Goal: Task Accomplishment & Management: Manage account settings

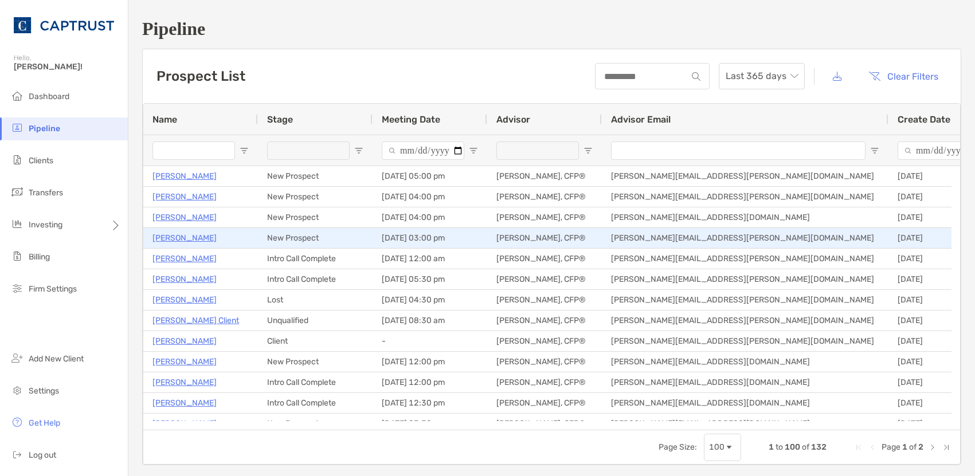
click at [180, 238] on p "[PERSON_NAME]" at bounding box center [184, 238] width 64 height 14
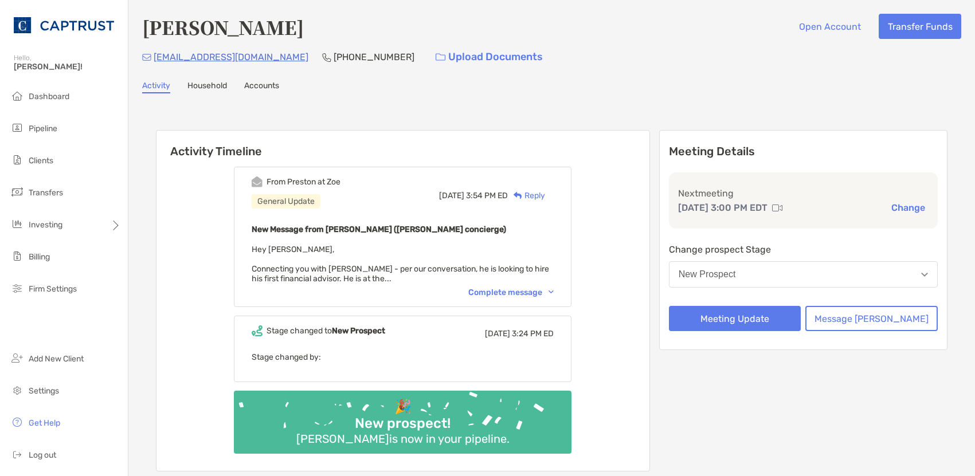
click at [514, 293] on div "Complete message" at bounding box center [510, 293] width 85 height 10
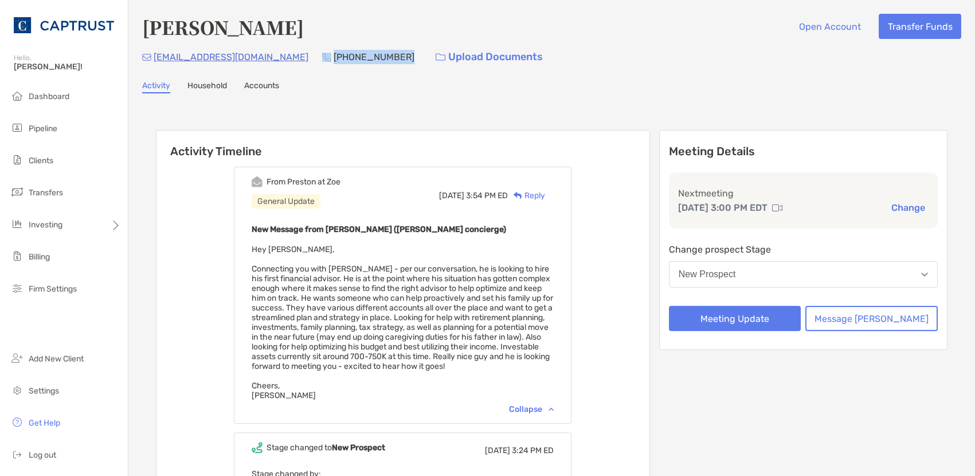
drag, startPoint x: 335, startPoint y: 60, endPoint x: 268, endPoint y: 57, distance: 67.1
click at [322, 57] on div "(530) 514-8758" at bounding box center [368, 57] width 92 height 25
copy div "(530) 514-8758"
drag, startPoint x: 523, startPoint y: 114, endPoint x: 531, endPoint y: 111, distance: 8.2
click at [524, 113] on div "Activity Timeline From Preston at Zoe General Update Mon, Aug 18 3:54 PM ED Rep…" at bounding box center [551, 361] width 819 height 512
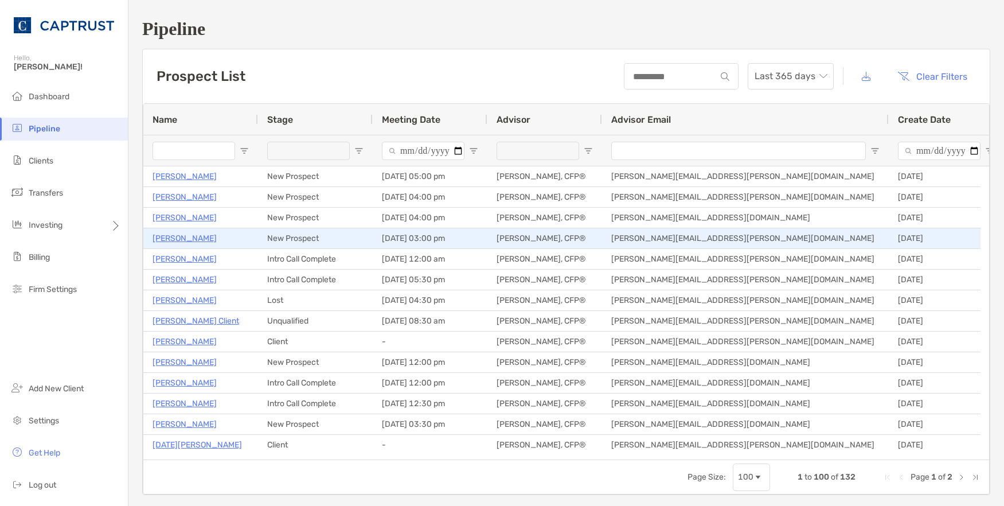
click at [166, 240] on p "[PERSON_NAME]" at bounding box center [184, 238] width 64 height 14
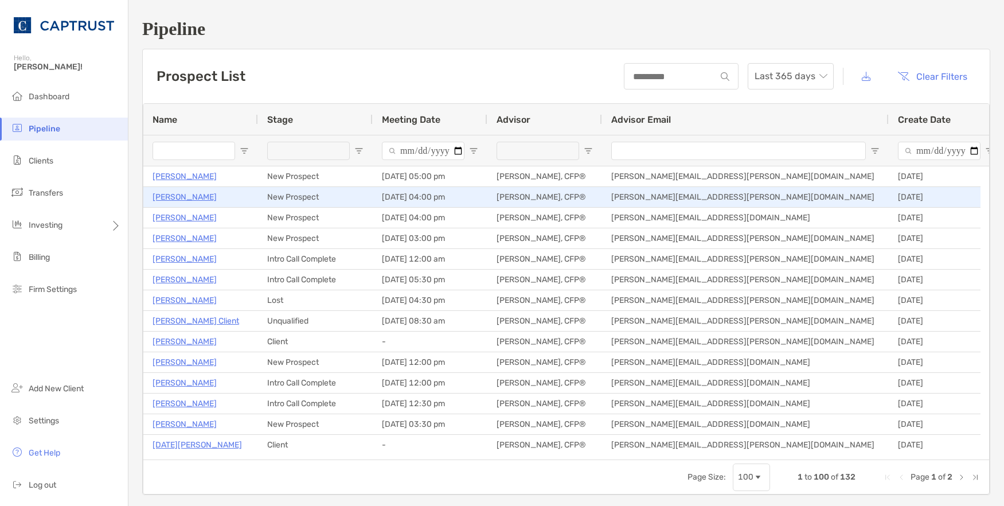
click at [181, 195] on p "[PERSON_NAME]" at bounding box center [184, 197] width 64 height 14
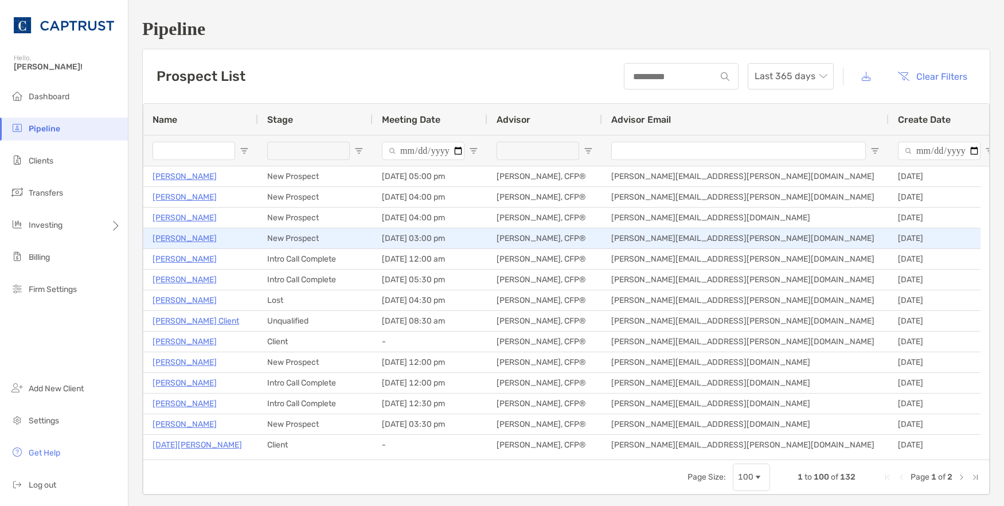
click at [175, 237] on p "[PERSON_NAME]" at bounding box center [184, 238] width 64 height 14
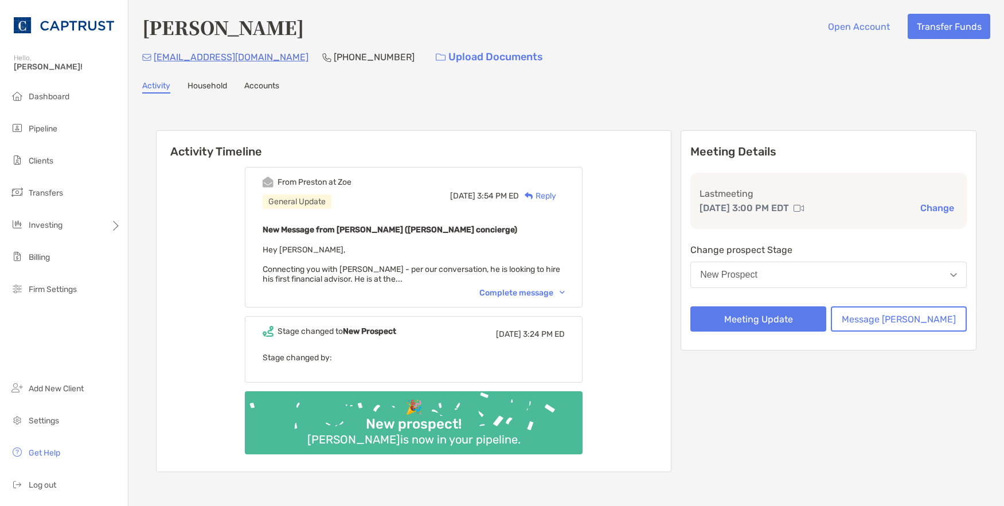
click at [794, 275] on button "New Prospect" at bounding box center [828, 274] width 276 height 26
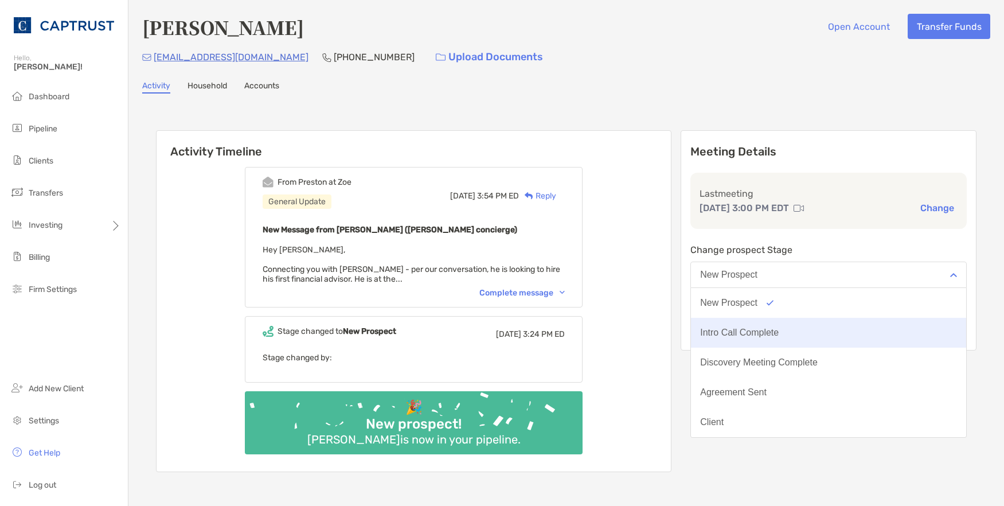
click at [779, 323] on button "Intro Call Complete" at bounding box center [828, 333] width 275 height 30
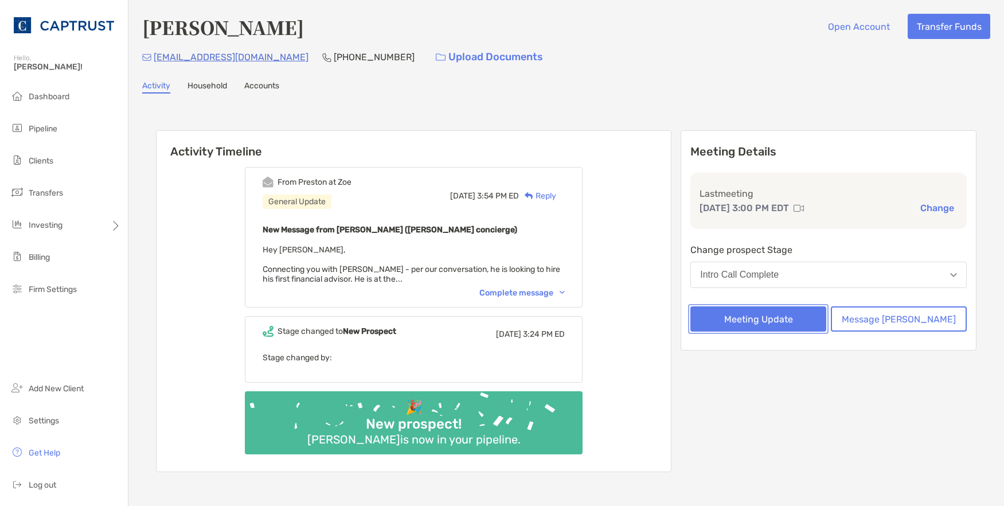
click at [780, 321] on button "Meeting Update" at bounding box center [758, 318] width 136 height 25
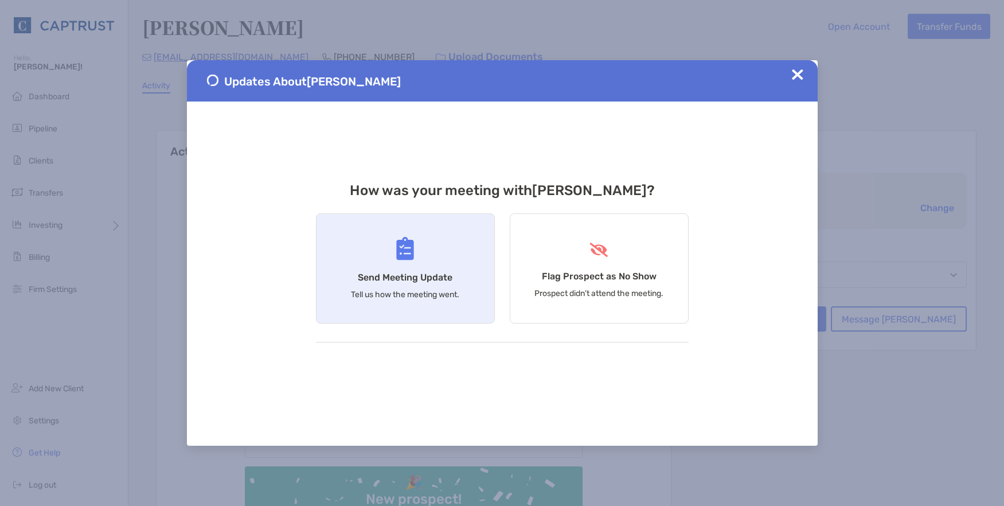
click at [393, 276] on h4 "Send Meeting Update" at bounding box center [405, 277] width 95 height 11
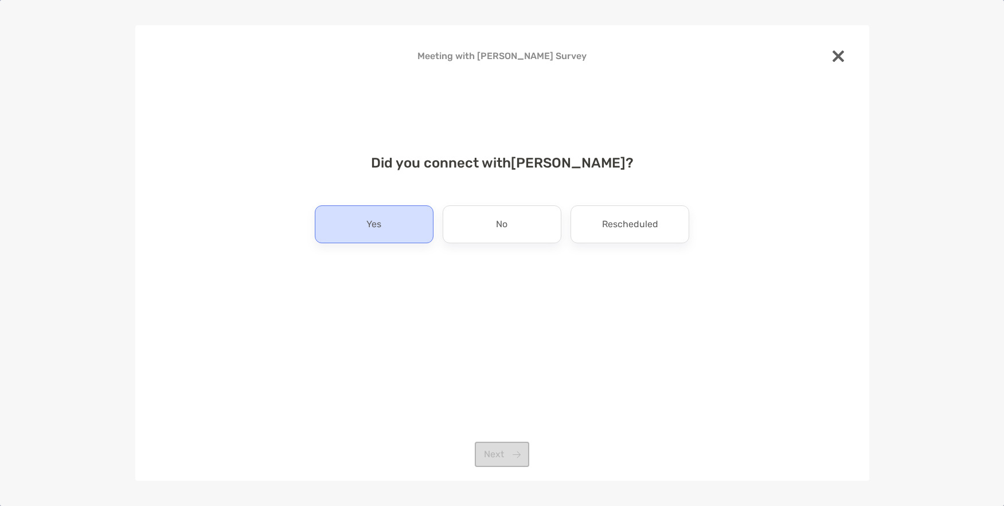
click at [389, 222] on div "Yes" at bounding box center [374, 224] width 119 height 38
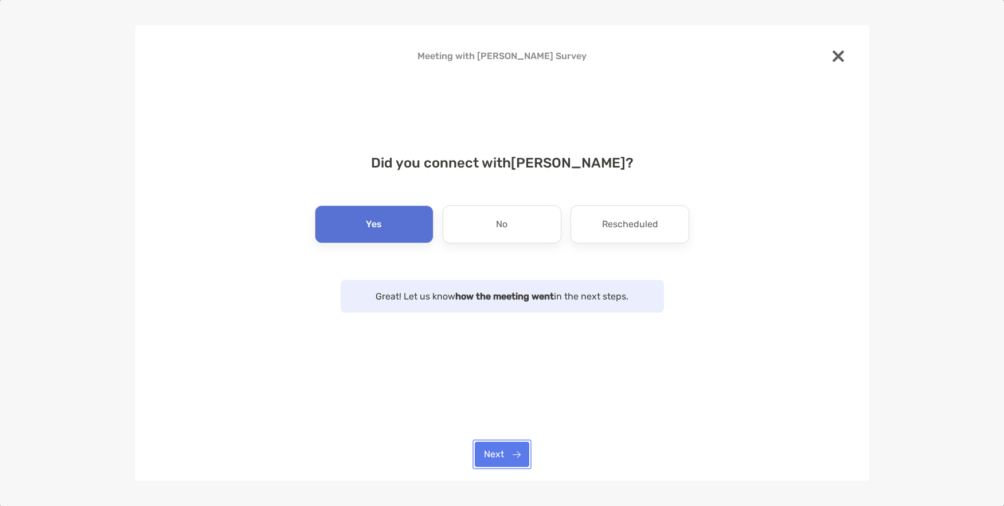
click at [507, 457] on button "Next" at bounding box center [502, 453] width 54 height 25
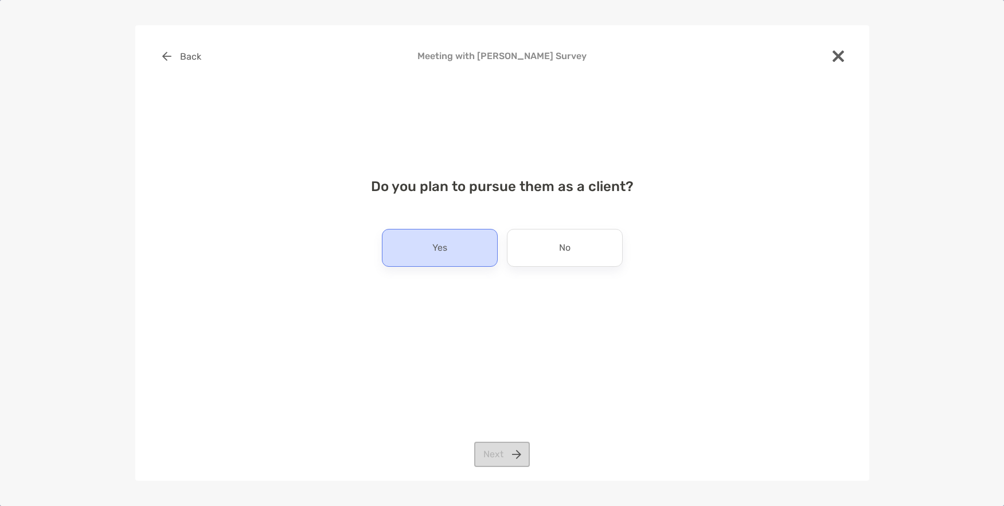
click at [447, 252] on div "Yes" at bounding box center [440, 248] width 116 height 38
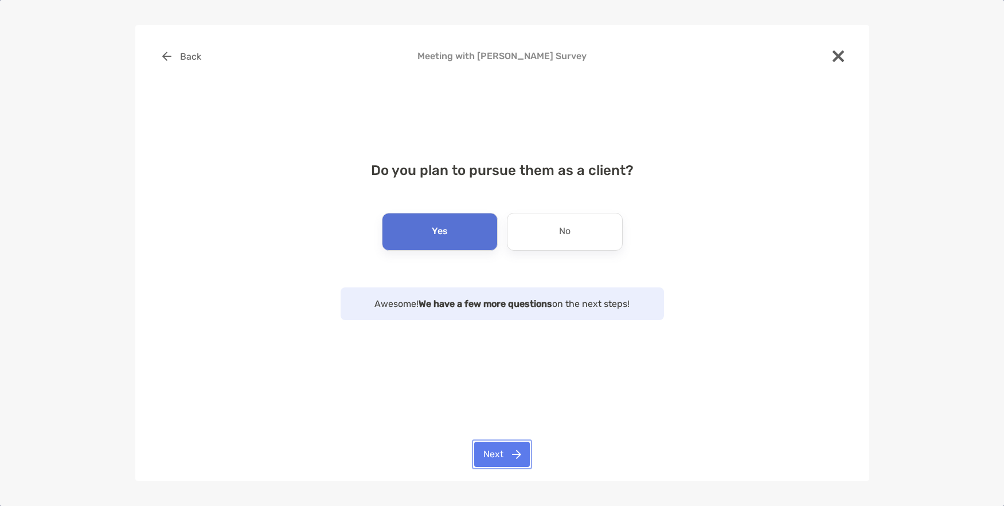
click at [500, 455] on button "Next" at bounding box center [502, 453] width 56 height 25
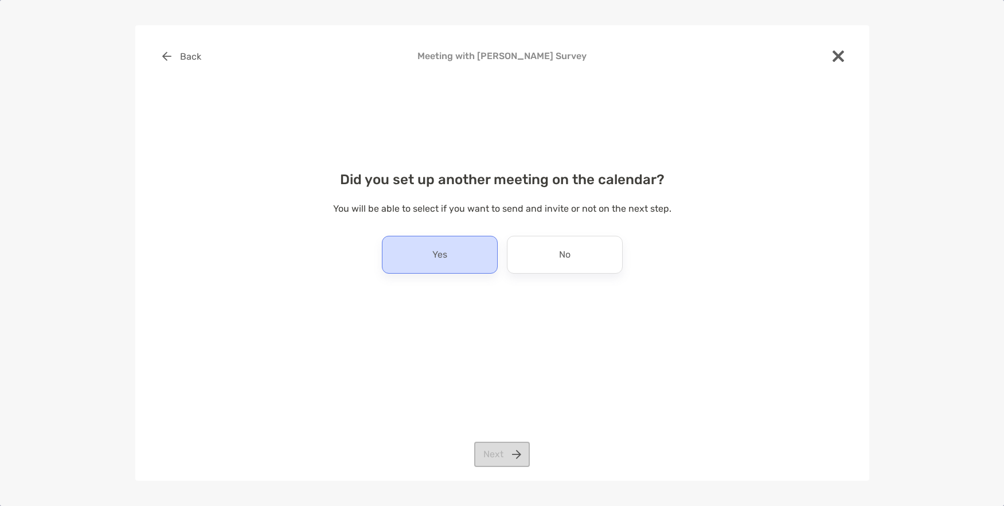
click at [445, 261] on p "Yes" at bounding box center [439, 254] width 15 height 18
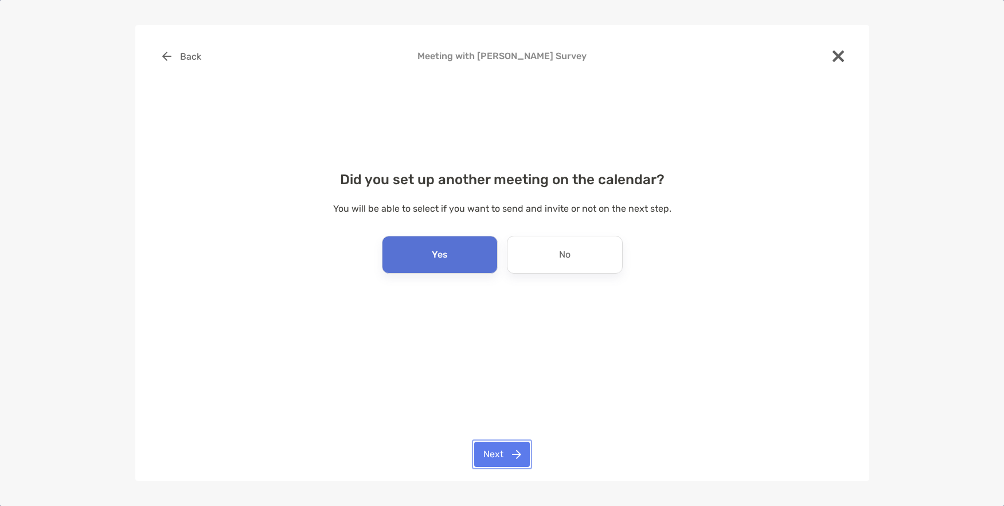
click at [501, 457] on button "Next" at bounding box center [502, 453] width 56 height 25
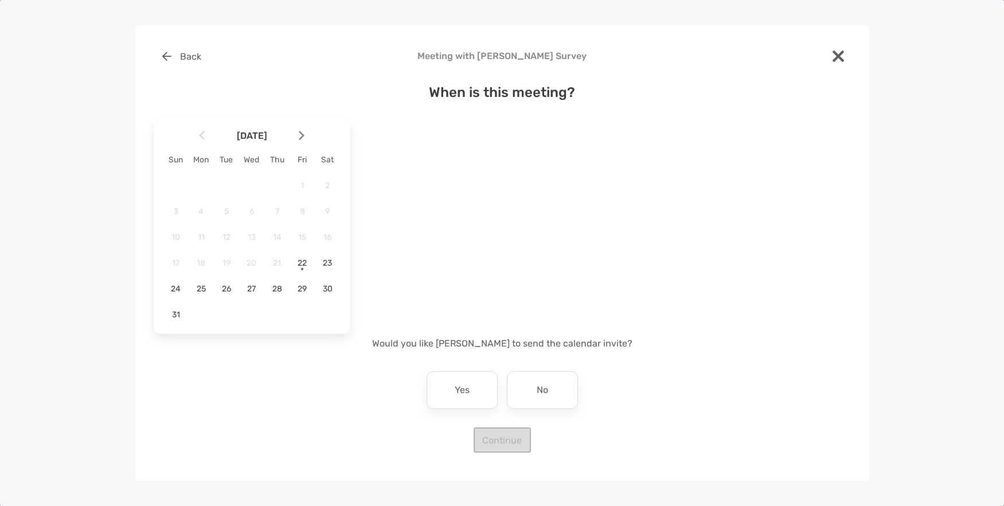
click at [296, 135] on span "August 2025" at bounding box center [251, 135] width 89 height 11
click at [301, 137] on img at bounding box center [302, 136] width 6 height 10
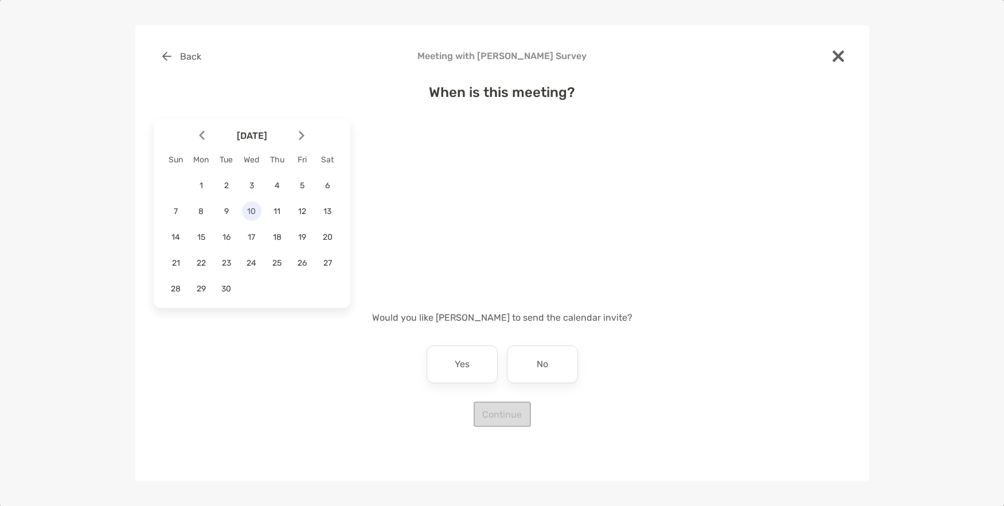
click at [253, 211] on span "10" at bounding box center [251, 211] width 19 height 10
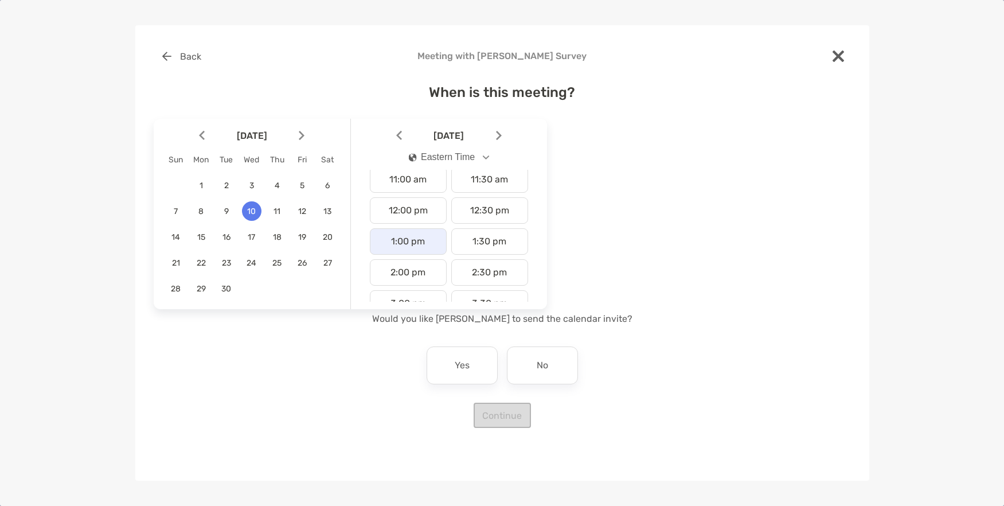
click at [399, 246] on div "1:00 pm" at bounding box center [408, 241] width 77 height 26
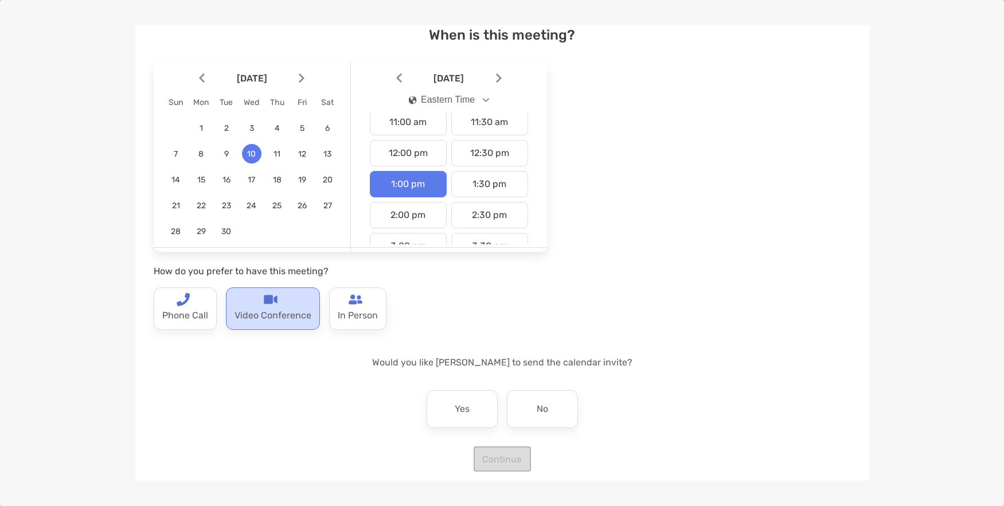
click at [274, 306] on img at bounding box center [271, 299] width 14 height 14
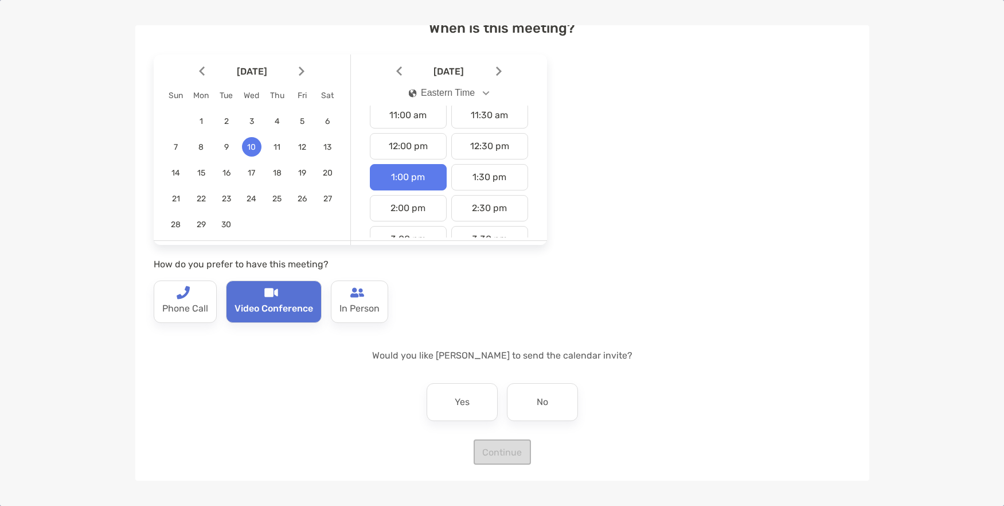
scroll to position [66, 0]
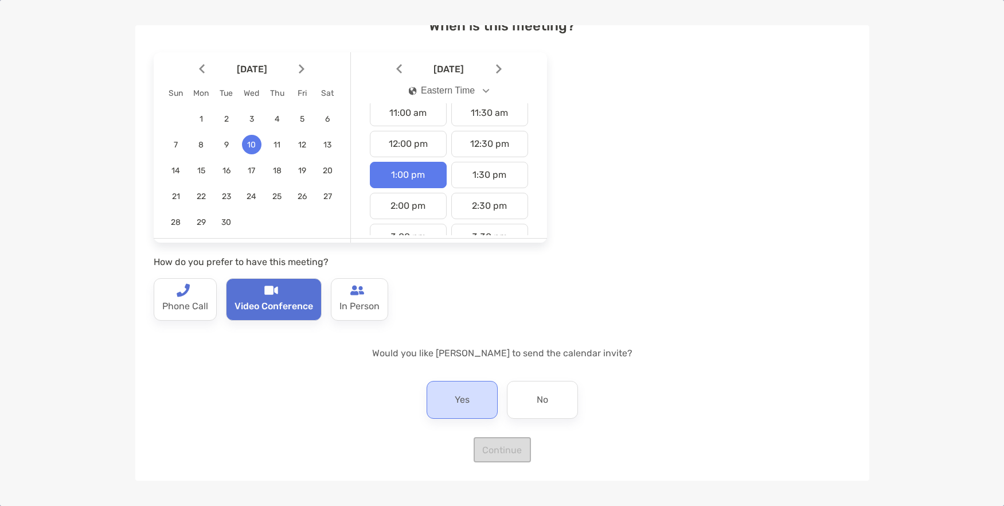
click at [455, 409] on p "Yes" at bounding box center [462, 399] width 15 height 18
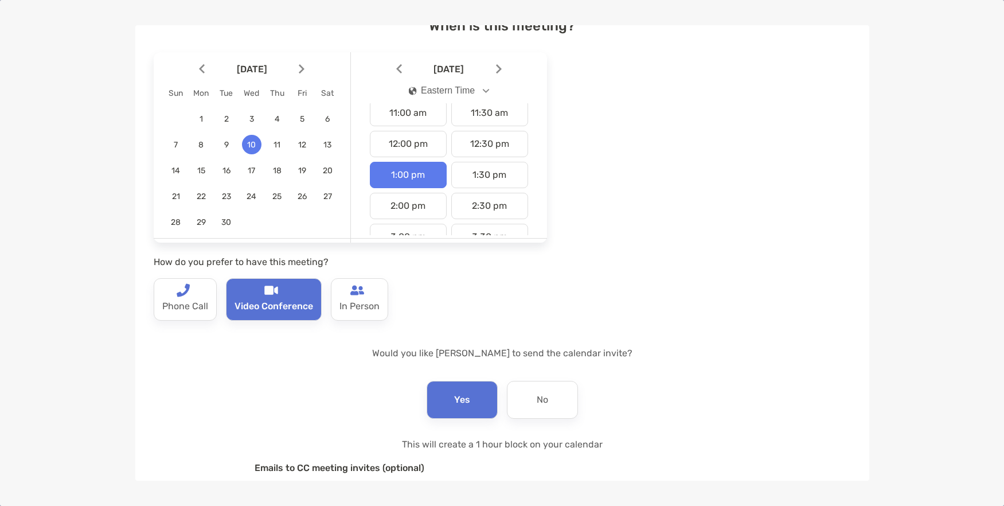
scroll to position [191, 0]
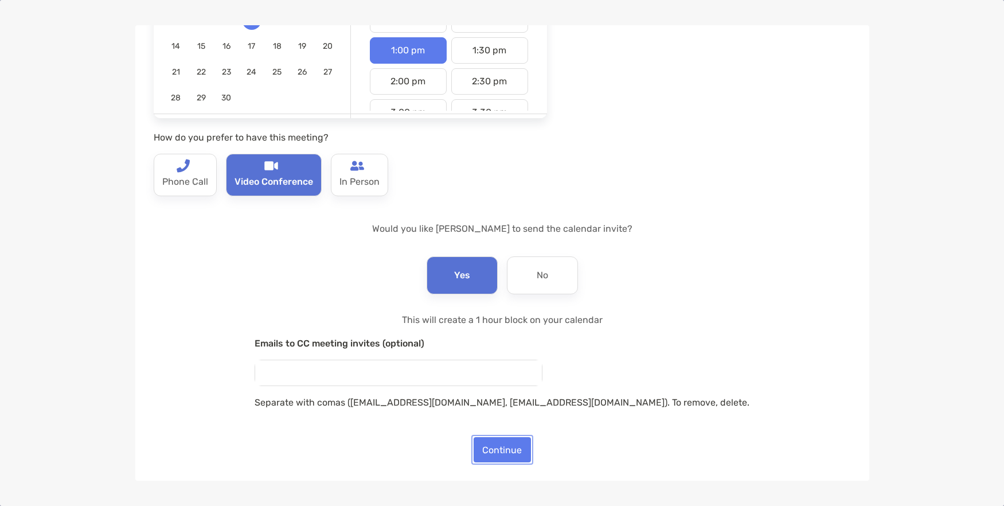
drag, startPoint x: 491, startPoint y: 445, endPoint x: 687, endPoint y: 420, distance: 198.3
click at [493, 445] on button "Continue" at bounding box center [501, 449] width 57 height 25
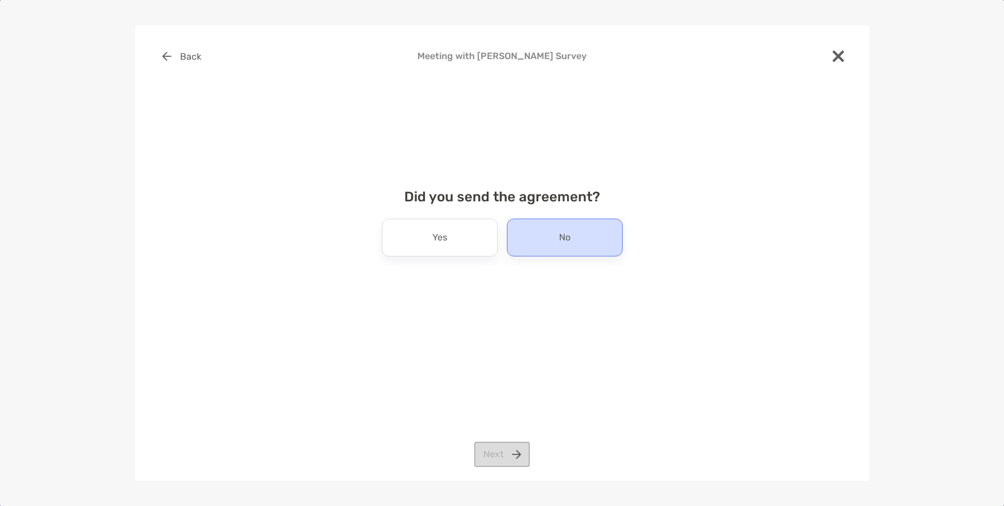
click at [564, 249] on div "No" at bounding box center [565, 237] width 116 height 38
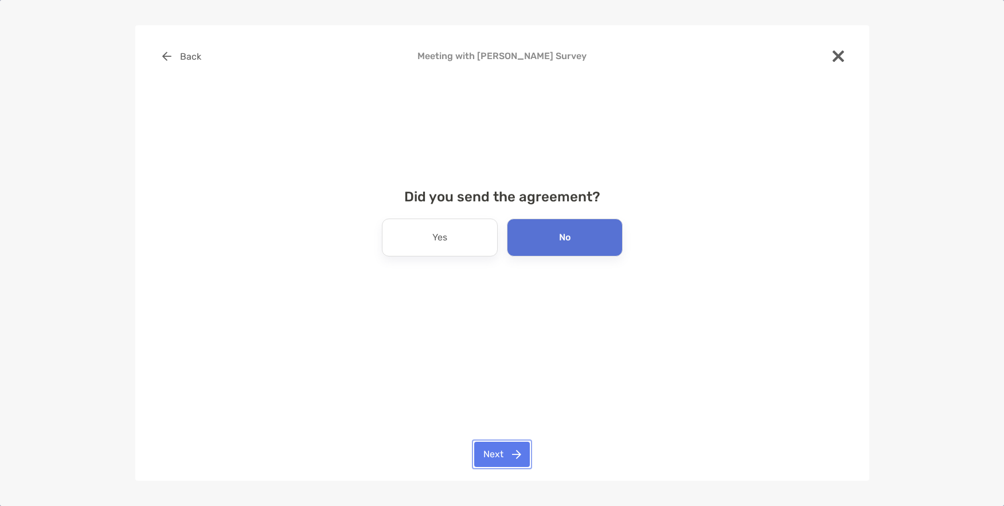
drag, startPoint x: 503, startPoint y: 451, endPoint x: 758, endPoint y: 425, distance: 256.9
click at [503, 450] on button "Next" at bounding box center [502, 453] width 56 height 25
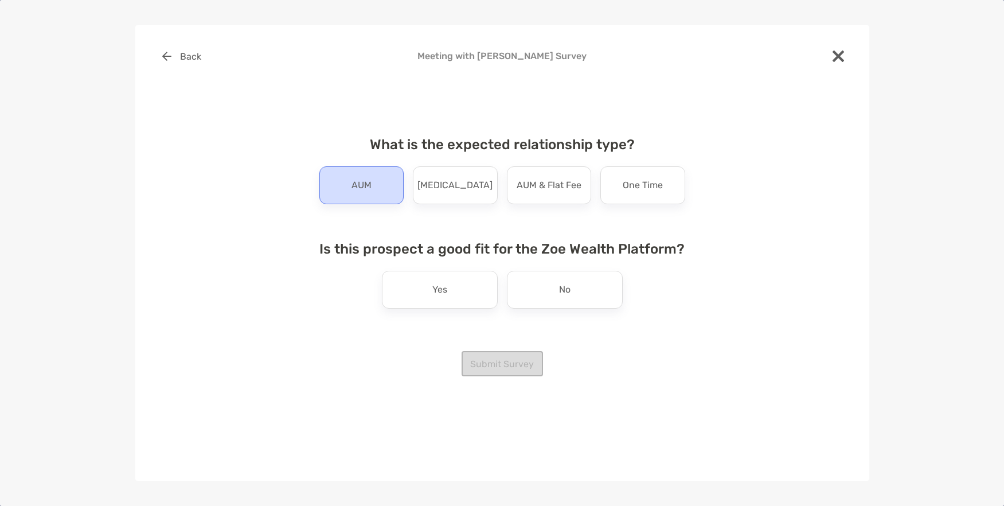
click at [370, 185] on p "AUM" at bounding box center [361, 185] width 20 height 18
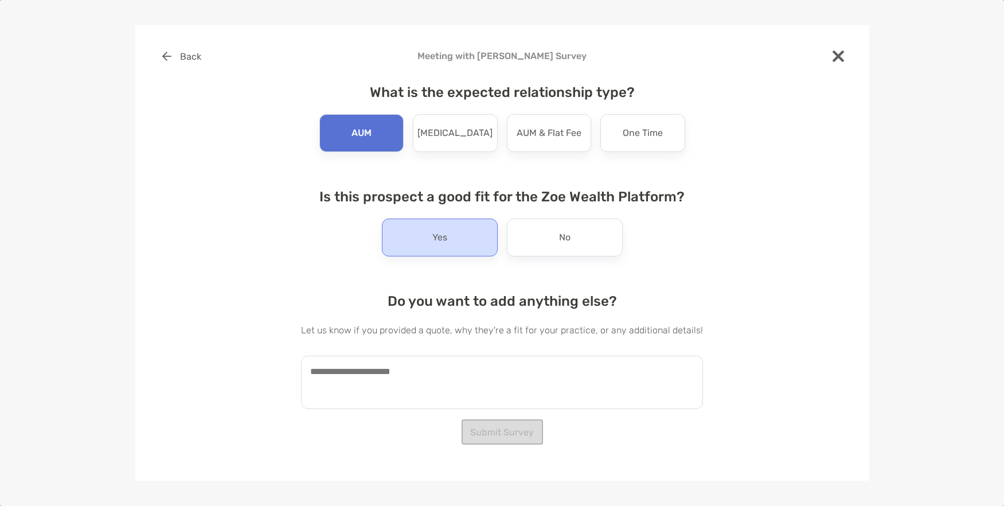
click at [459, 242] on div "Yes" at bounding box center [440, 237] width 116 height 38
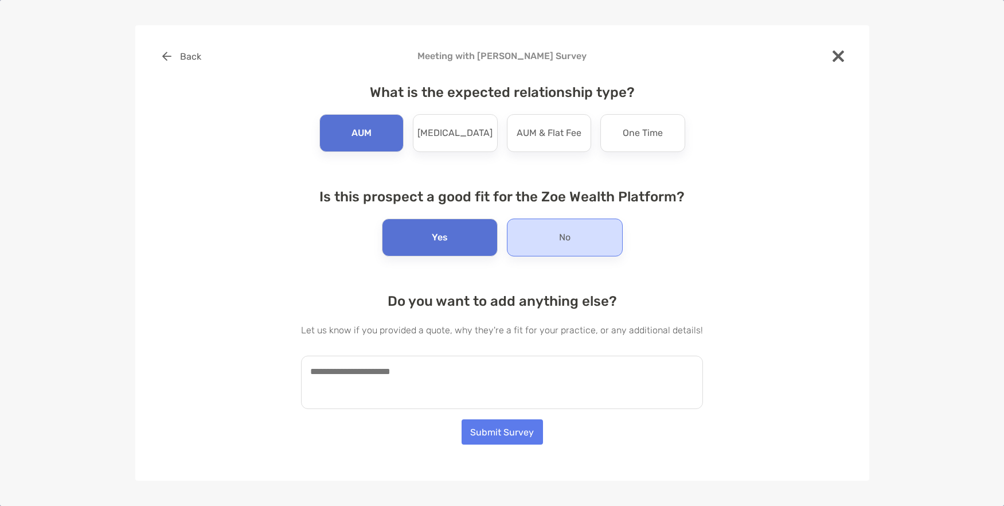
click at [555, 238] on div "No" at bounding box center [565, 237] width 116 height 38
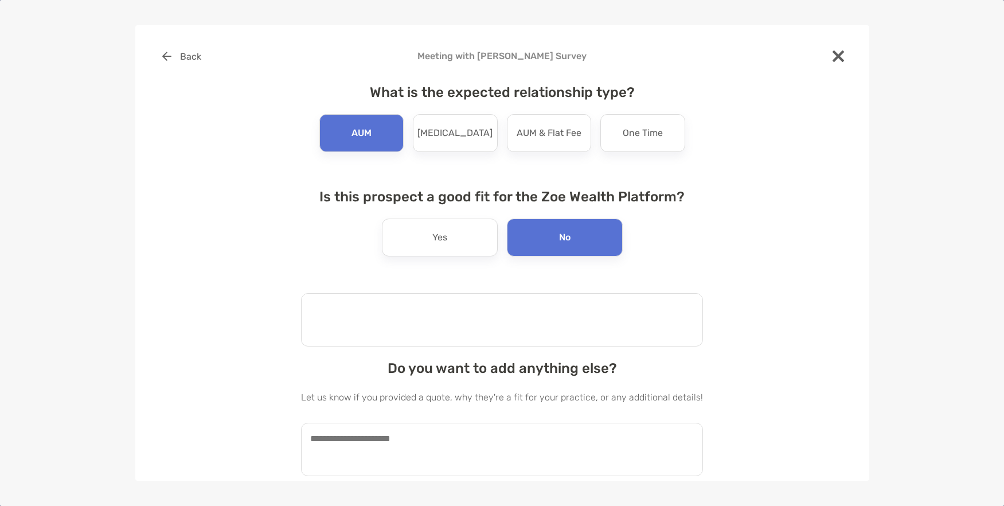
click at [517, 311] on textarea at bounding box center [502, 319] width 402 height 53
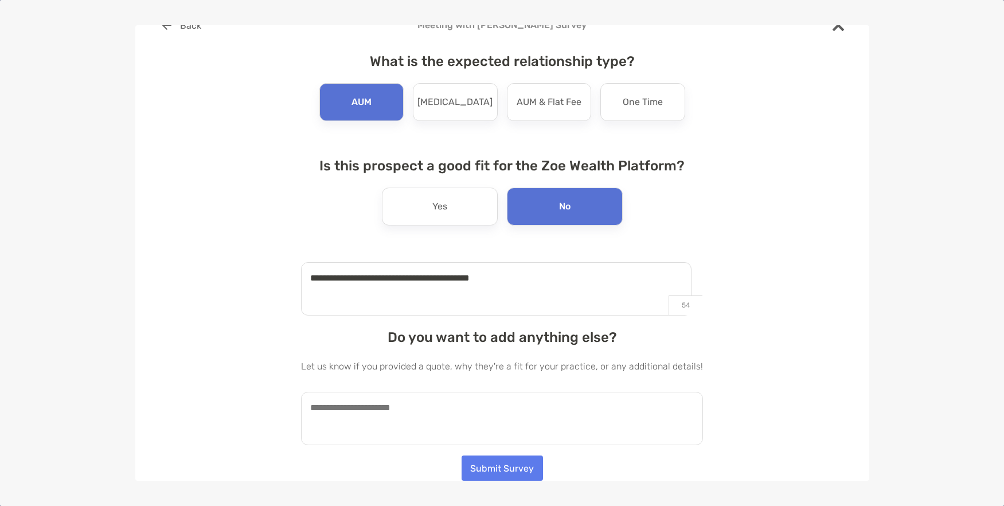
type textarea "**********"
drag, startPoint x: 383, startPoint y: 418, endPoint x: 370, endPoint y: 415, distance: 13.5
click at [378, 418] on textarea at bounding box center [502, 417] width 402 height 53
type textarea "*"
click at [426, 421] on textarea "**********" at bounding box center [496, 417] width 390 height 53
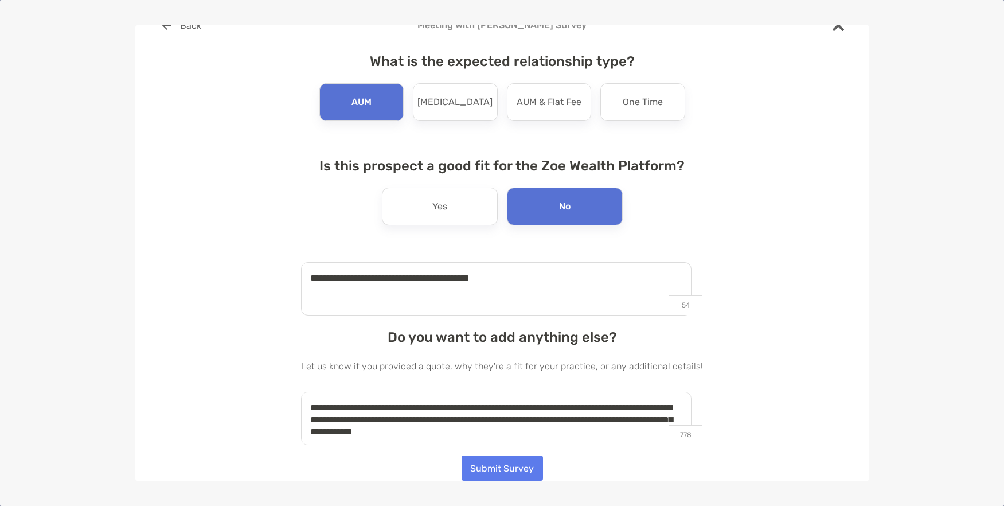
click at [638, 420] on textarea "**********" at bounding box center [496, 417] width 390 height 53
type textarea "**********"
click at [516, 470] on button "Submit Survey" at bounding box center [501, 467] width 81 height 25
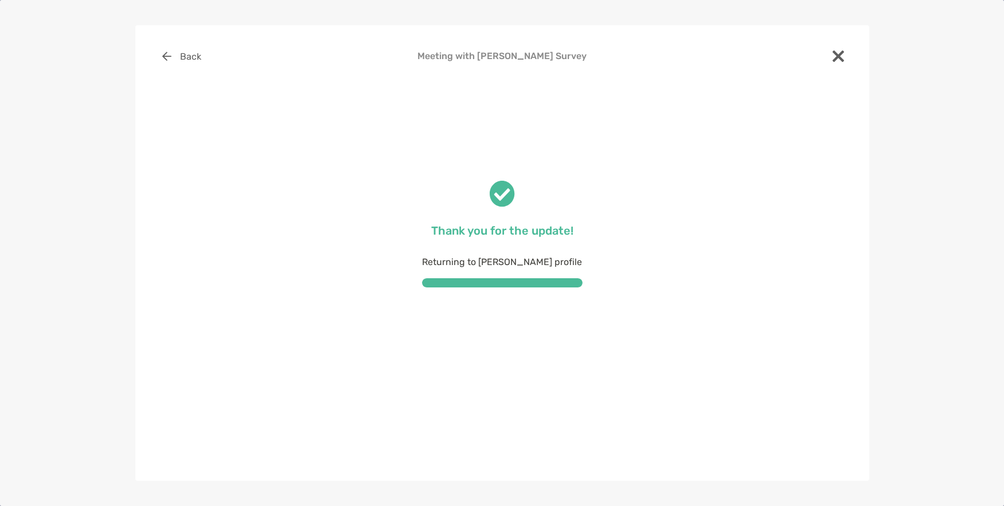
scroll to position [0, 0]
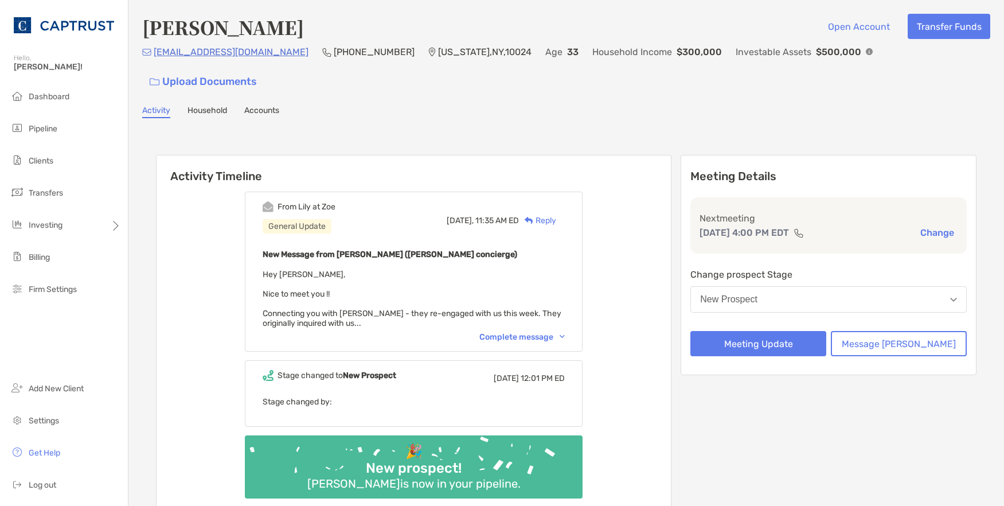
click at [565, 332] on div "Complete message" at bounding box center [521, 337] width 85 height 10
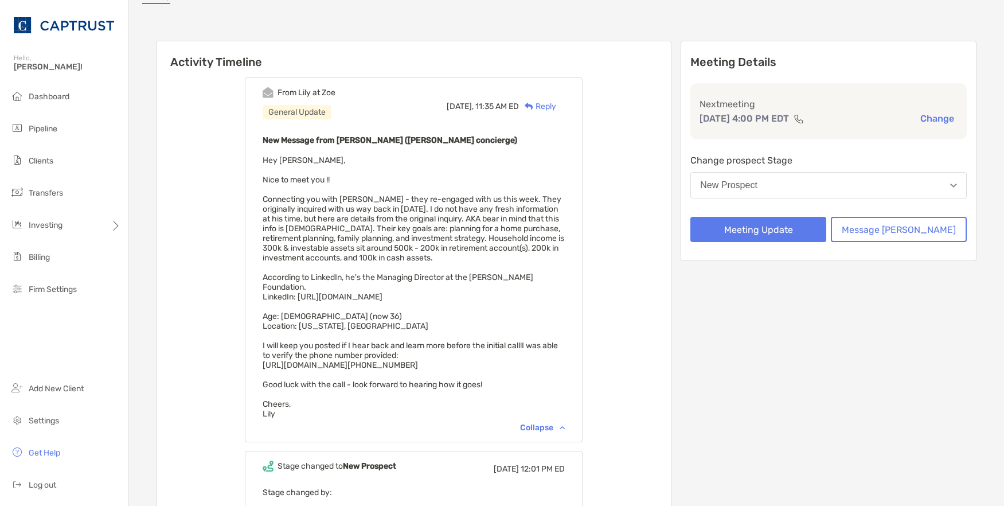
scroll to position [115, 0]
click at [519, 350] on div "New Message from [PERSON_NAME] ([PERSON_NAME] concierge) Hey [PERSON_NAME], Nic…" at bounding box center [414, 274] width 302 height 285
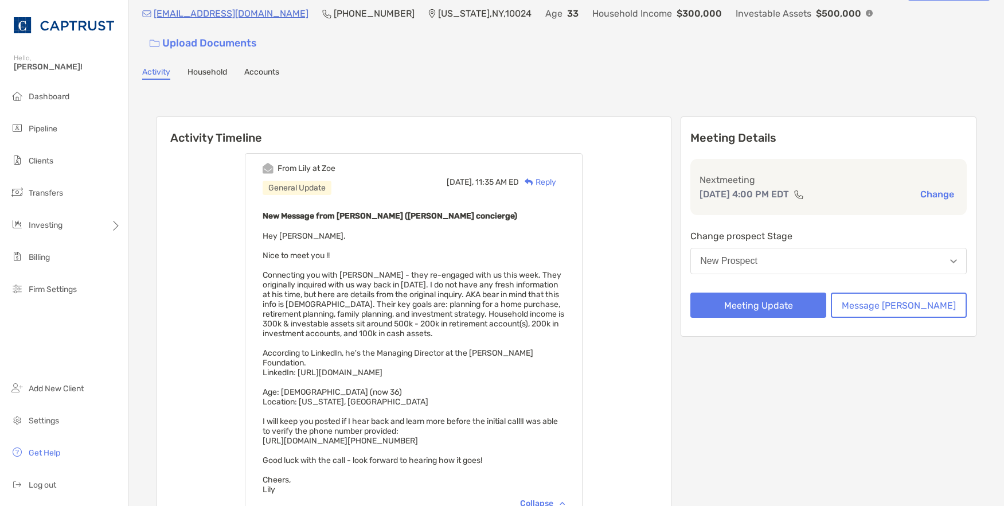
scroll to position [57, 0]
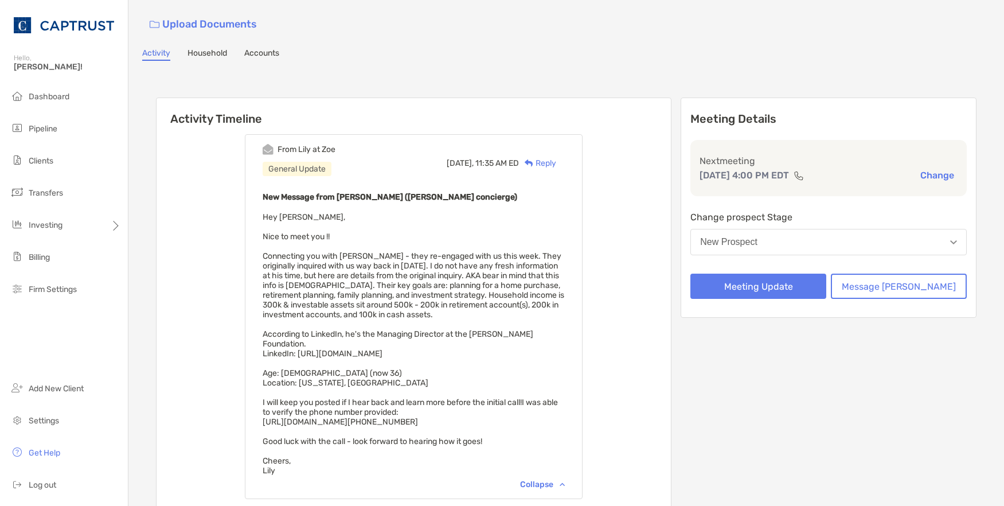
click at [361, 48] on div "Activity Household Accounts" at bounding box center [566, 54] width 848 height 13
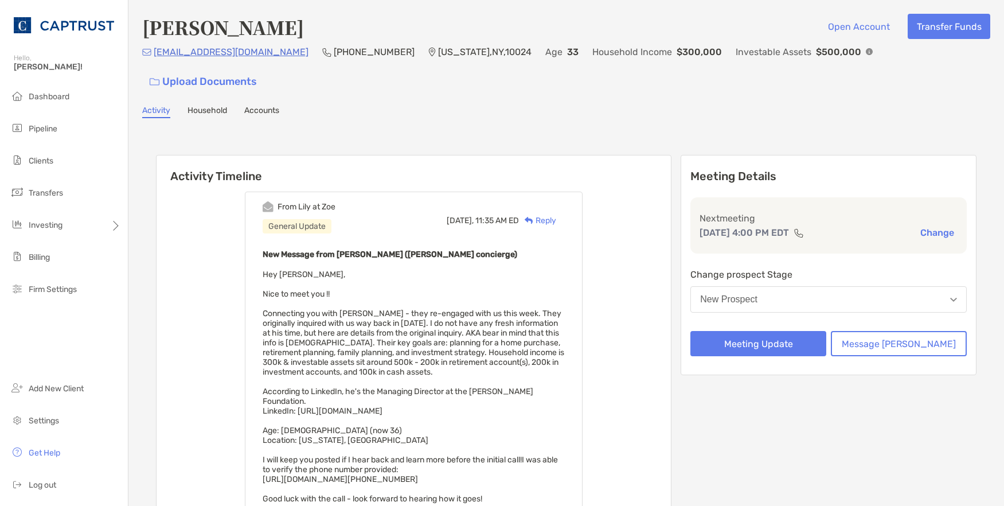
click at [334, 59] on p "[PHONE_NUMBER]" at bounding box center [374, 52] width 81 height 14
drag, startPoint x: 323, startPoint y: 57, endPoint x: 264, endPoint y: 60, distance: 59.7
click at [334, 59] on p "[PHONE_NUMBER]" at bounding box center [374, 52] width 81 height 14
copy p "[PHONE_NUMBER]"
click at [851, 286] on button "New Prospect" at bounding box center [828, 299] width 276 height 26
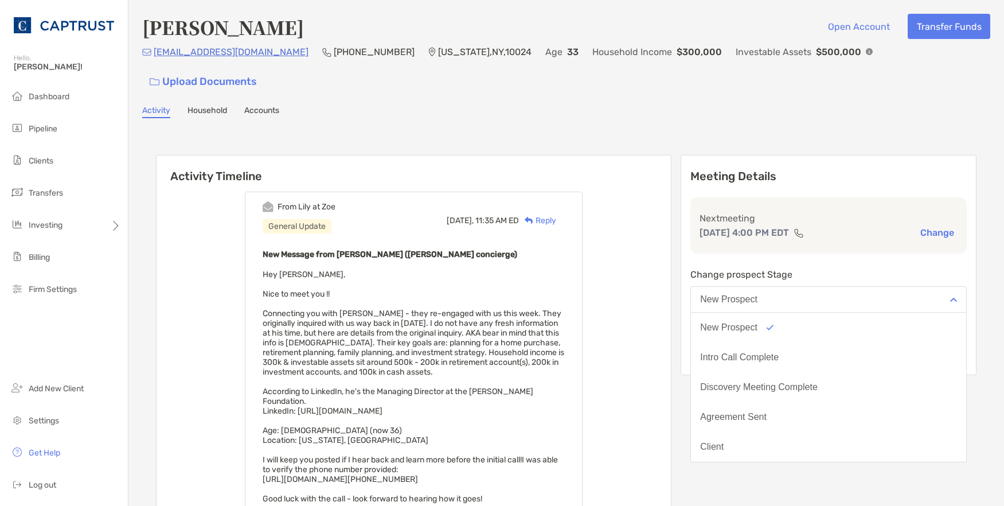
click at [792, 467] on div "Meeting Details Next meeting Aug 22, 4:00 PM EDT Change Change prospect Stage N…" at bounding box center [828, 438] width 296 height 566
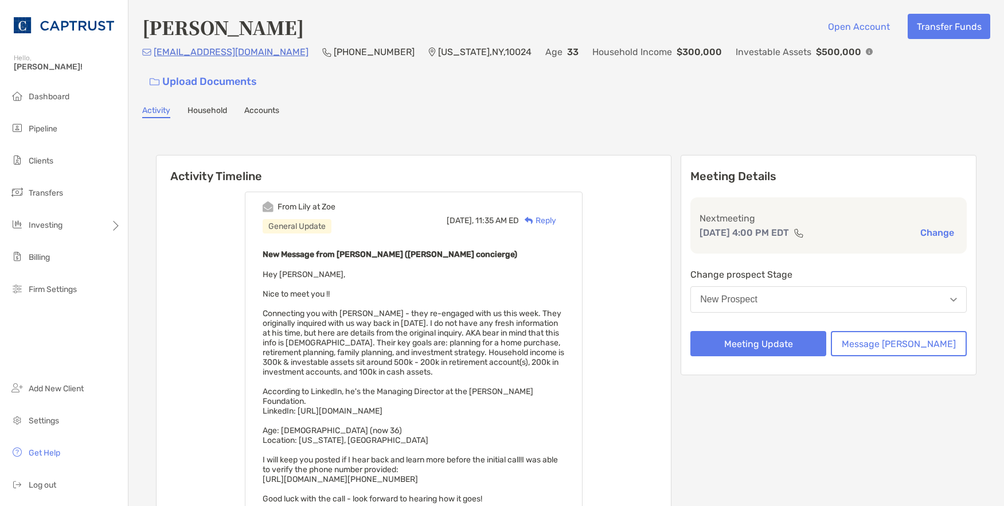
click at [809, 286] on button "New Prospect" at bounding box center [828, 299] width 276 height 26
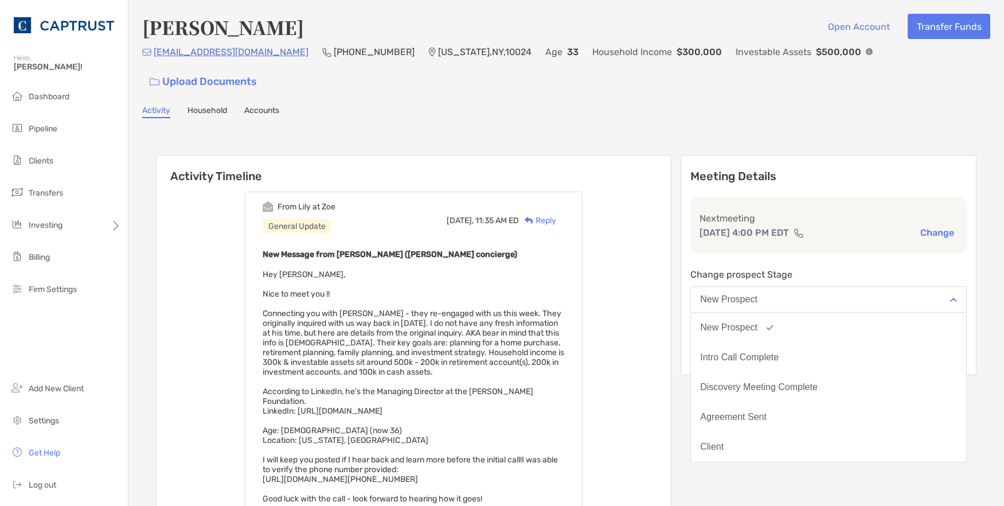
click at [806, 286] on button "New Prospect" at bounding box center [828, 299] width 276 height 26
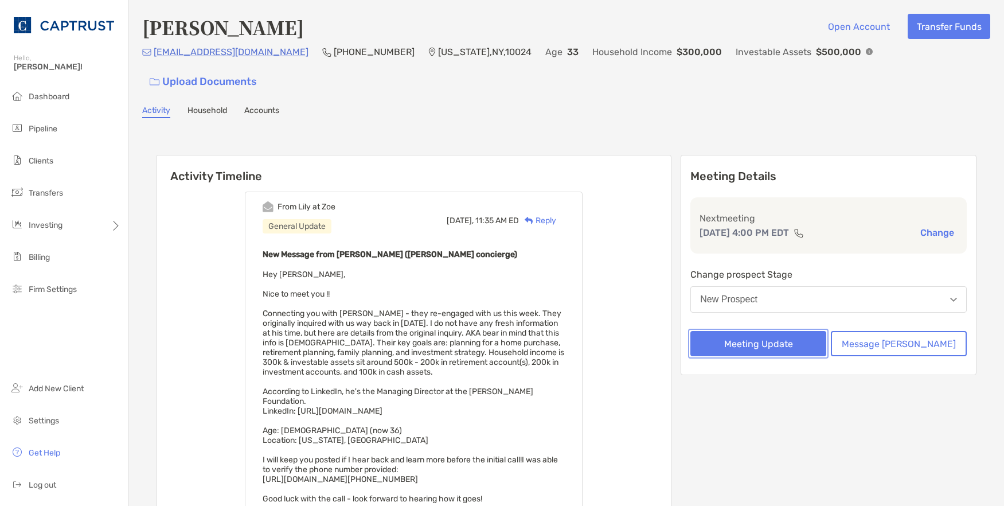
click at [795, 331] on button "Meeting Update" at bounding box center [758, 343] width 136 height 25
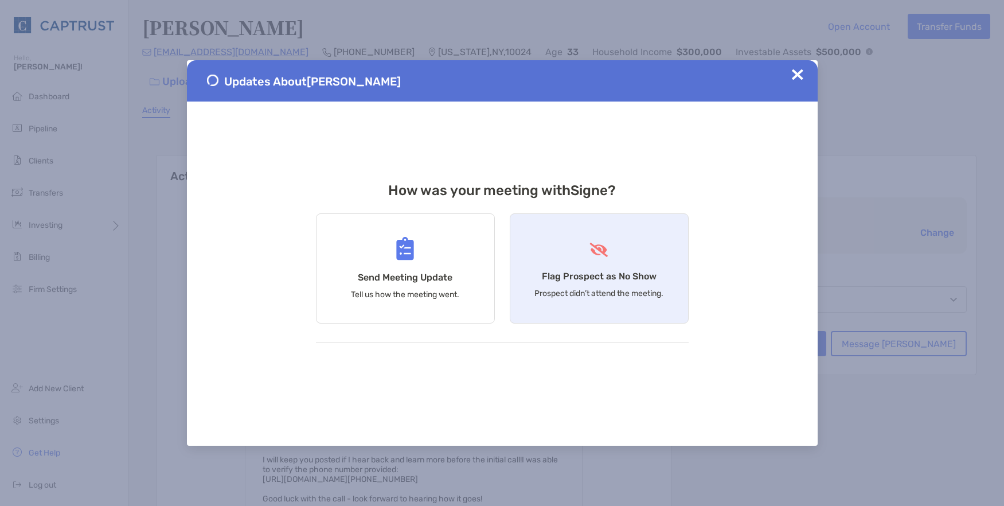
click at [636, 269] on div "Flag Prospect as No Show Prospect didn’t attend the meeting." at bounding box center [599, 268] width 179 height 110
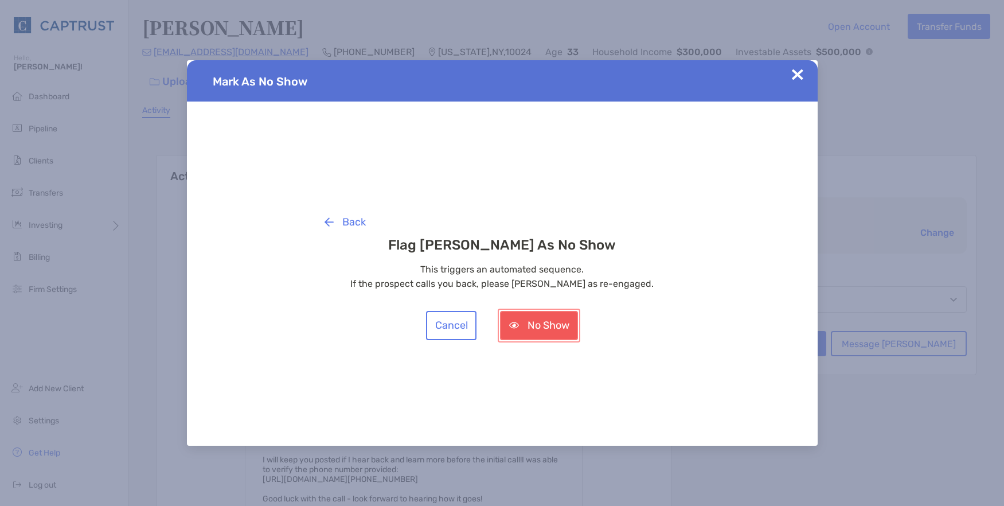
click at [553, 328] on button "No Show" at bounding box center [539, 325] width 78 height 29
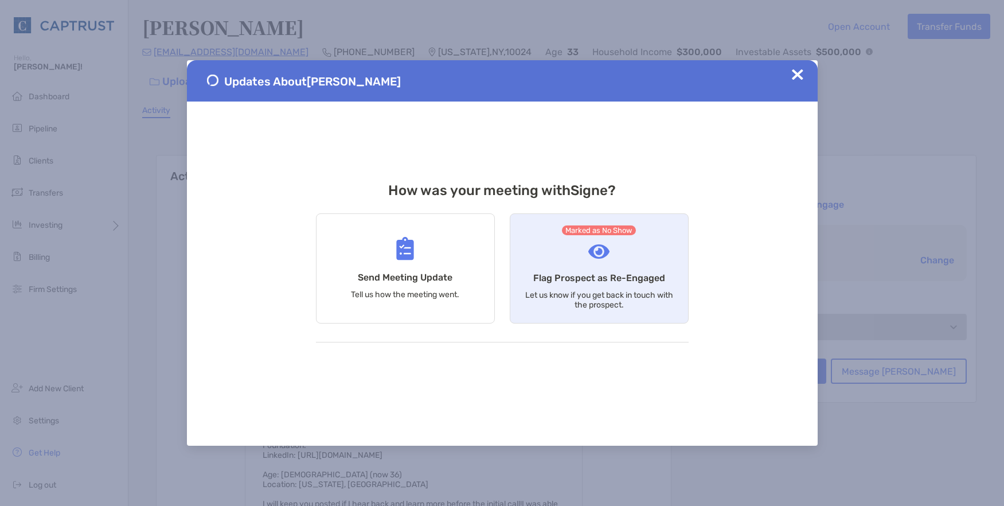
click at [608, 289] on div "Marked as No Show Flag Prospect as Re-Engaged Let us know if you get back in to…" at bounding box center [599, 268] width 179 height 110
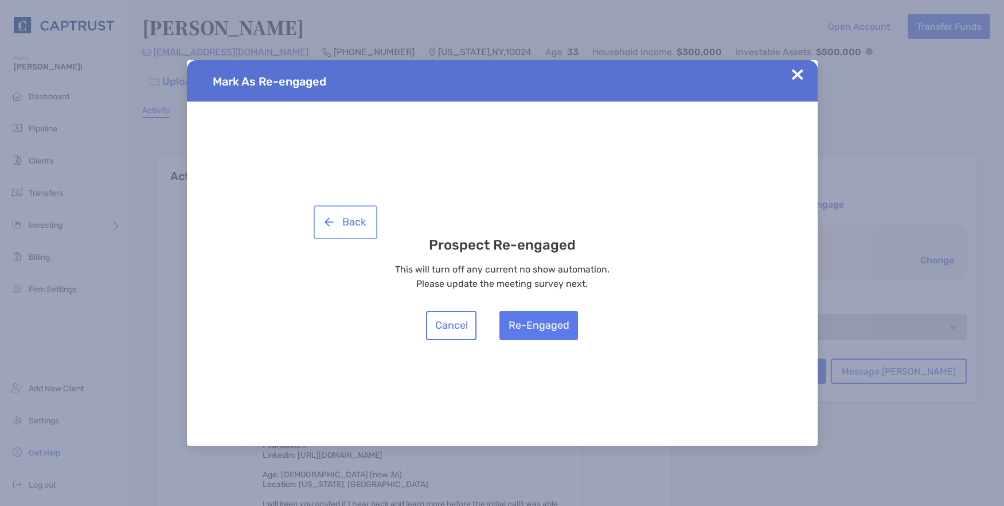
click at [347, 228] on button "Back" at bounding box center [345, 221] width 59 height 29
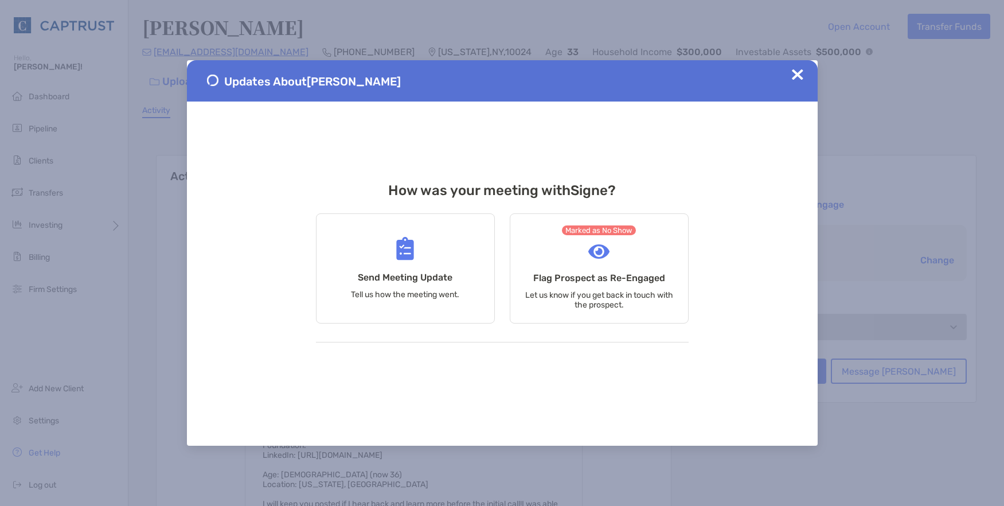
click at [802, 75] on img at bounding box center [797, 74] width 11 height 11
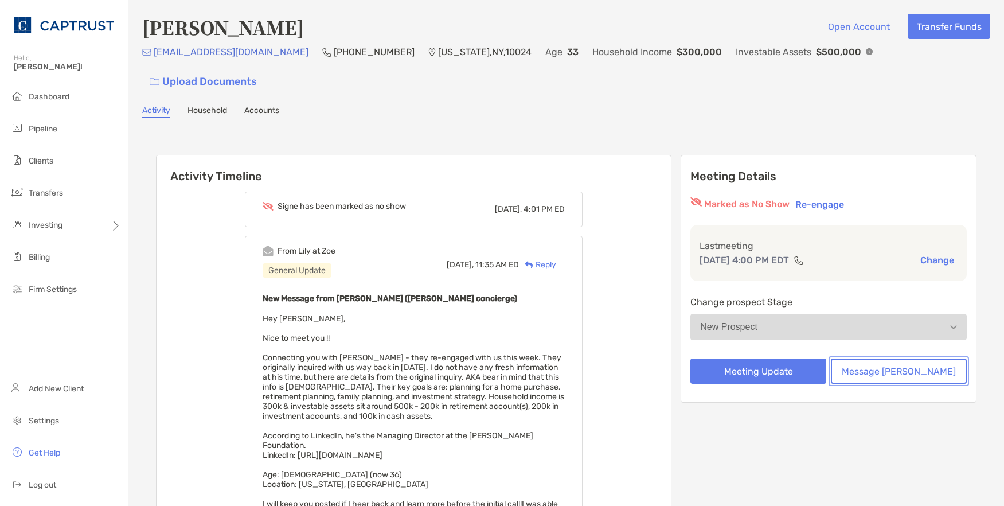
click at [923, 358] on button "Message [PERSON_NAME]" at bounding box center [898, 370] width 136 height 25
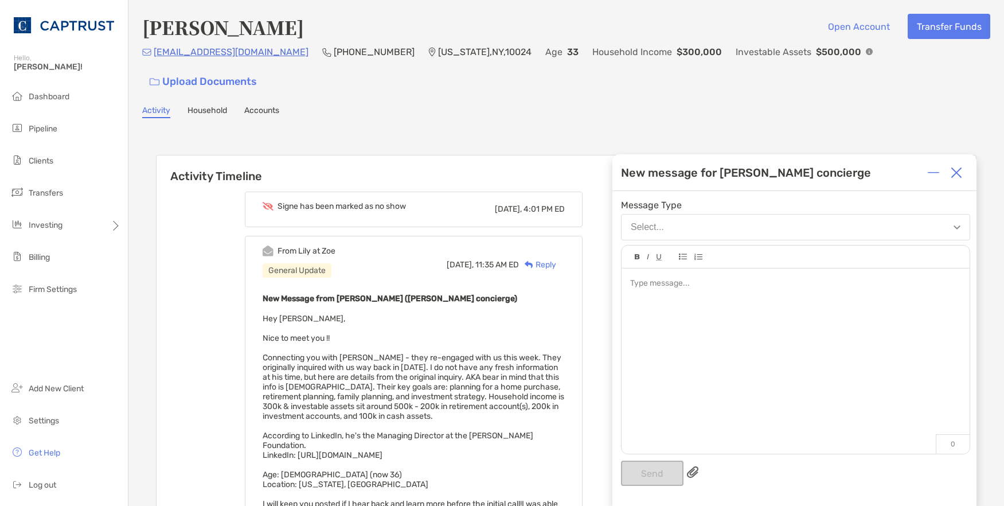
click at [741, 314] on div at bounding box center [795, 355] width 348 height 174
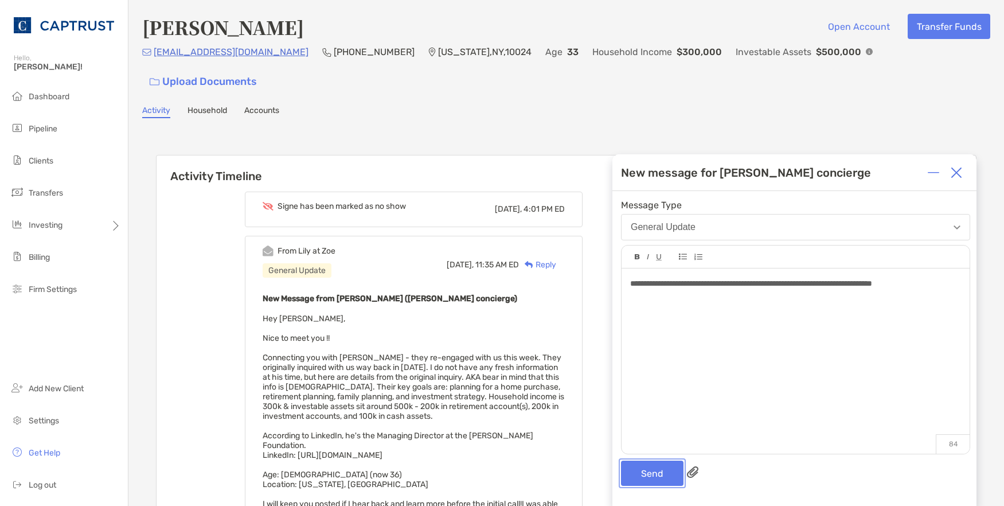
drag, startPoint x: 657, startPoint y: 473, endPoint x: 828, endPoint y: 371, distance: 199.2
click at [663, 467] on button "Send" at bounding box center [652, 472] width 62 height 25
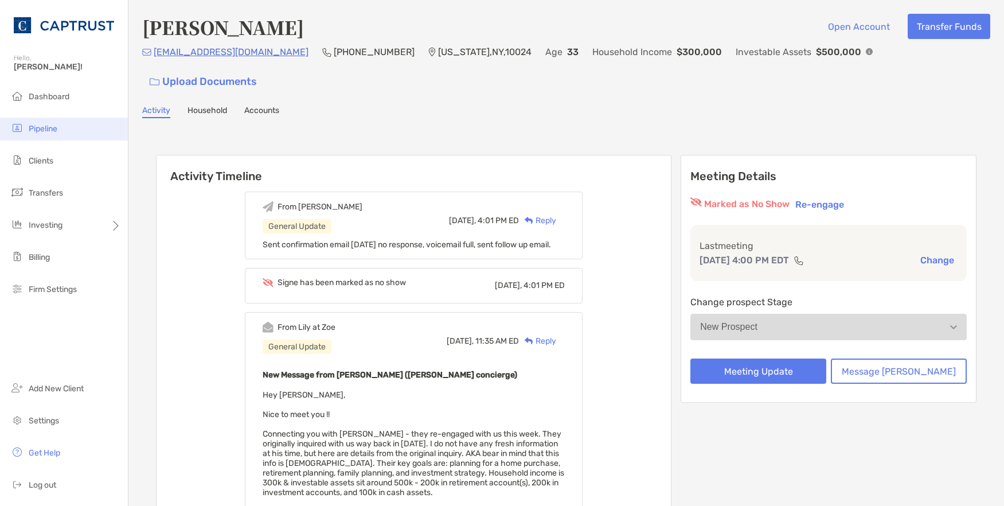
click at [53, 135] on li "Pipeline" at bounding box center [64, 128] width 128 height 23
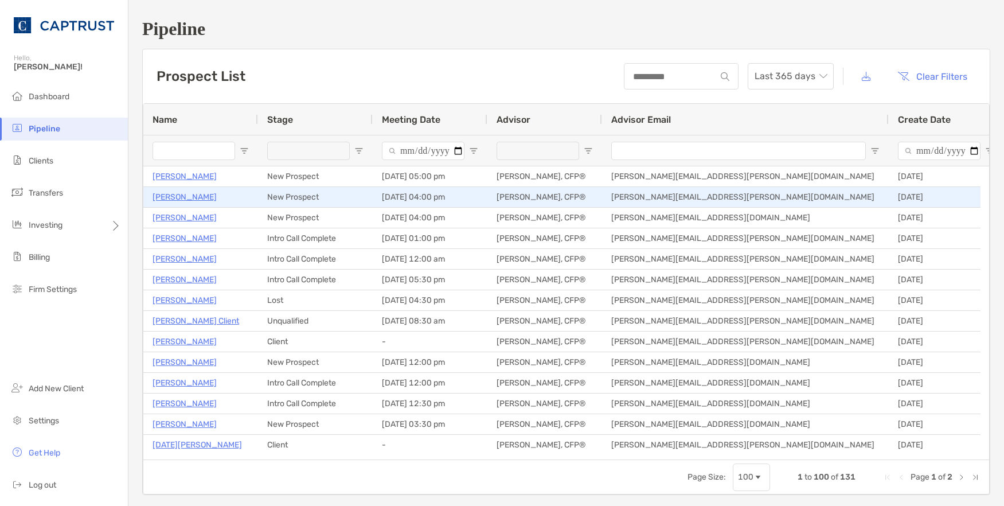
click at [179, 196] on p "[PERSON_NAME]" at bounding box center [184, 197] width 64 height 14
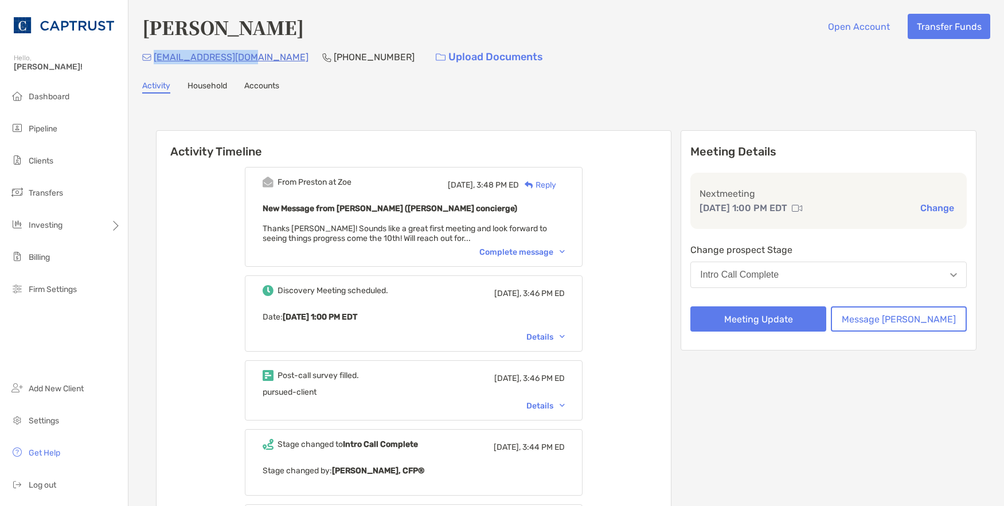
click at [155, 60] on div "[EMAIL_ADDRESS][DOMAIN_NAME] [PHONE_NUMBER] Upload Documents" at bounding box center [566, 57] width 848 height 25
